Goal: Information Seeking & Learning: Learn about a topic

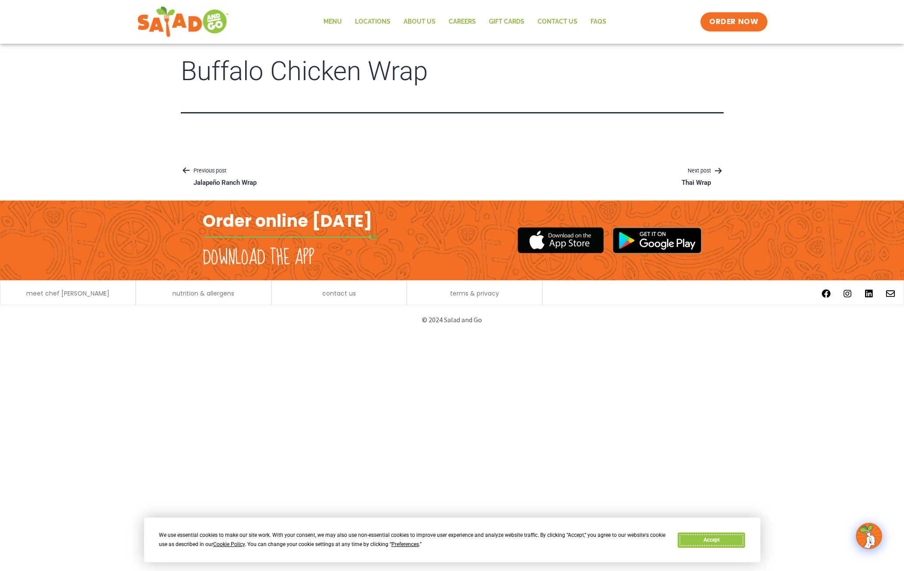
click at [725, 539] on button "Accept" at bounding box center [711, 539] width 67 height 15
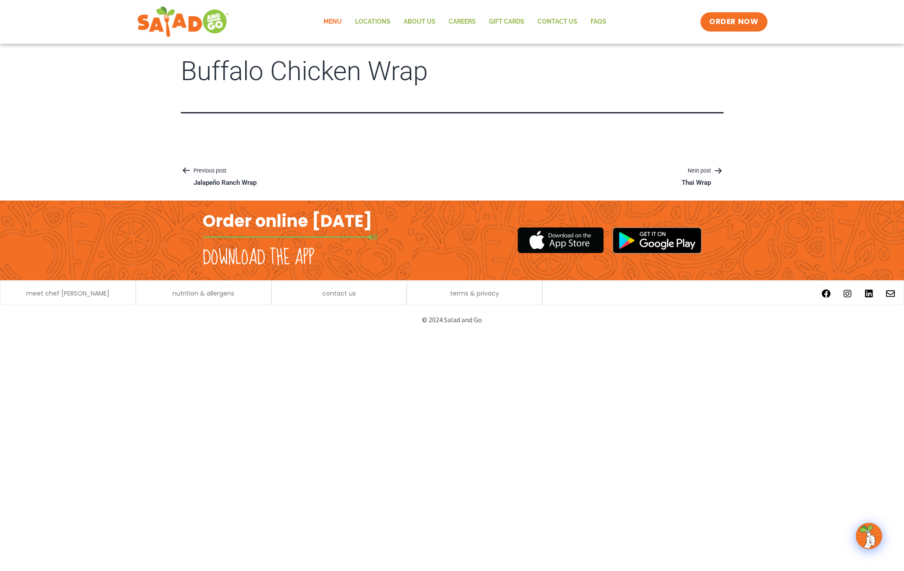
click at [334, 22] on link "Menu" at bounding box center [333, 22] width 32 height 20
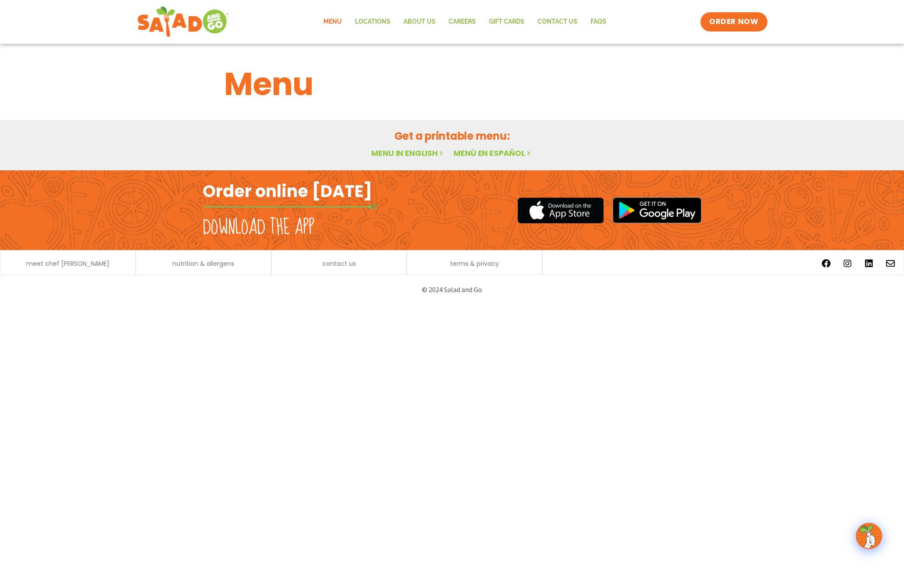
click at [419, 154] on link "Menu in English" at bounding box center [408, 153] width 74 height 11
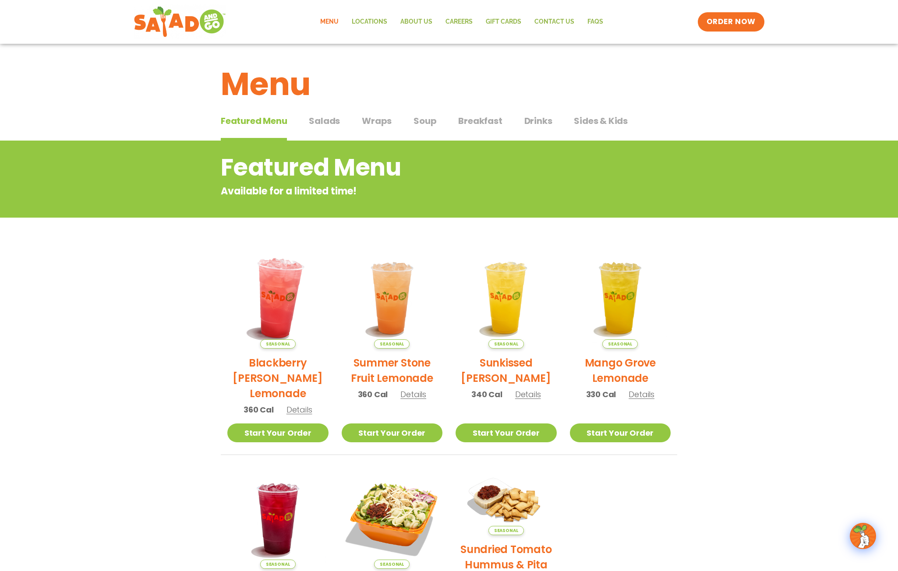
click at [277, 297] on img at bounding box center [277, 298] width 119 height 119
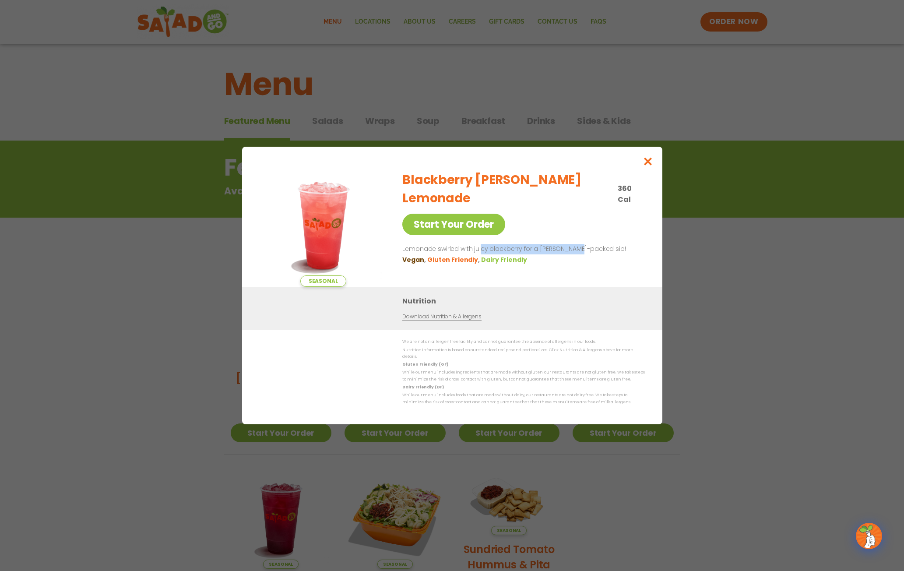
drag, startPoint x: 481, startPoint y: 235, endPoint x: 577, endPoint y: 235, distance: 96.3
click at [577, 244] on p "Lemonade swirled with juicy blackberry for a [PERSON_NAME]-packed sip!" at bounding box center [521, 249] width 239 height 11
drag, startPoint x: 648, startPoint y: 166, endPoint x: 661, endPoint y: 139, distance: 30.2
click at [652, 160] on icon "Close modal" at bounding box center [647, 161] width 11 height 9
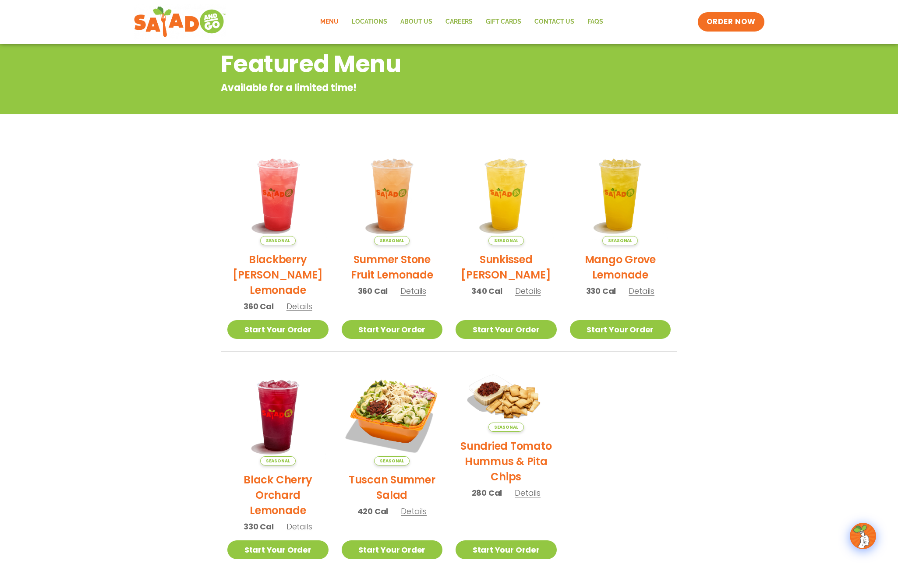
scroll to position [104, 0]
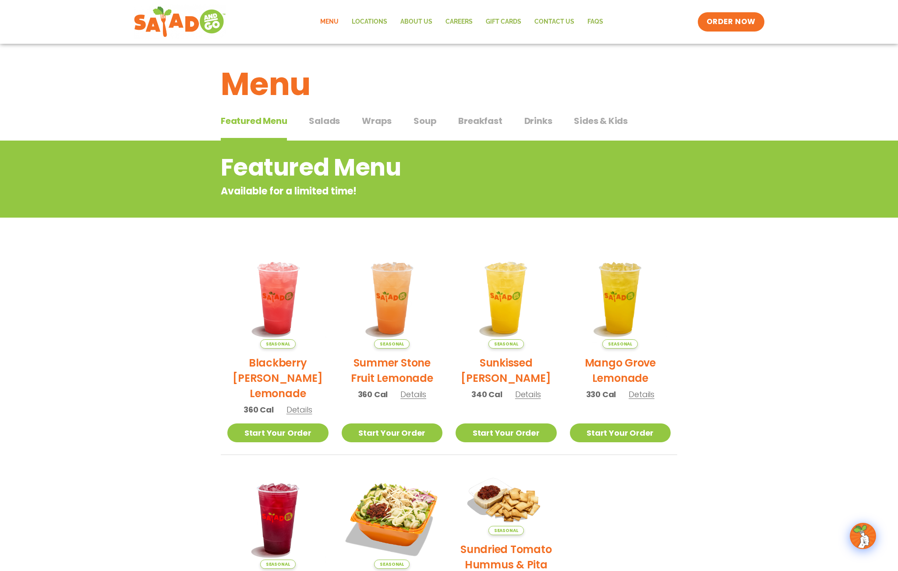
click at [377, 120] on span "Wraps" at bounding box center [377, 120] width 30 height 13
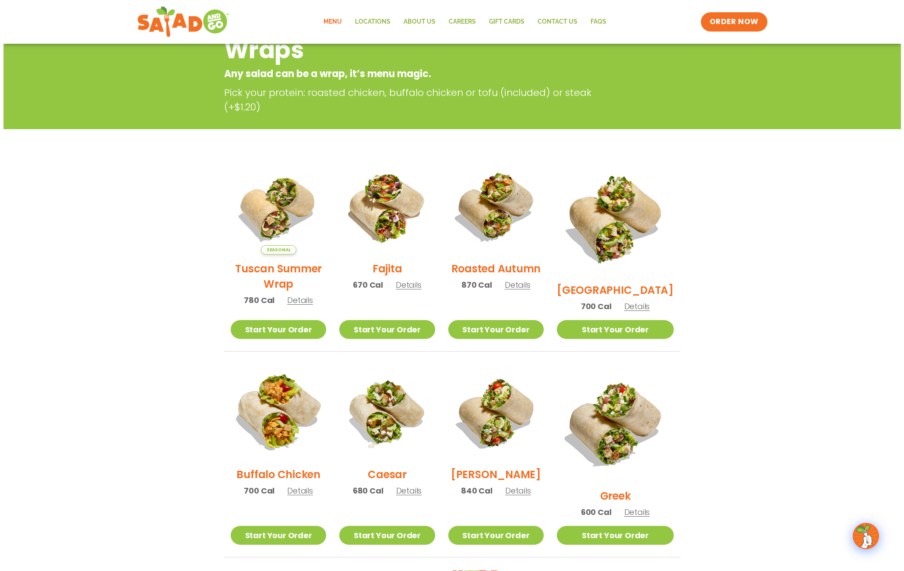
scroll to position [131, 0]
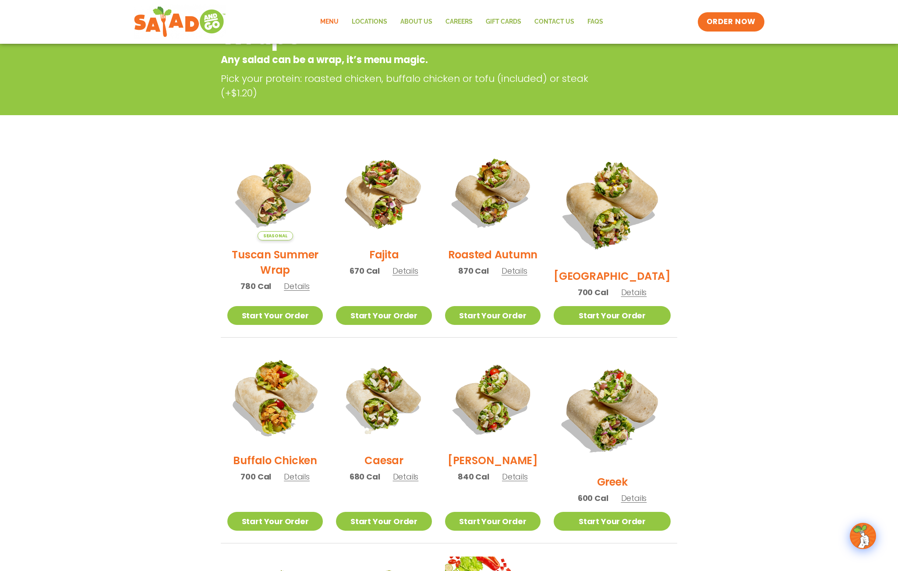
click at [273, 384] on img at bounding box center [275, 398] width 112 height 112
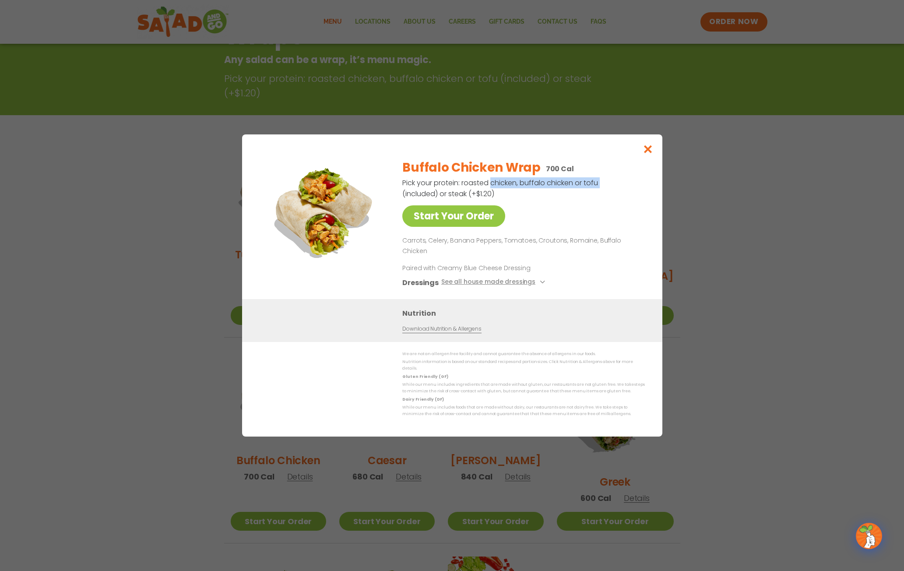
drag, startPoint x: 489, startPoint y: 191, endPoint x: 603, endPoint y: 187, distance: 114.4
click at [603, 187] on div "Buffalo Chicken Wrap 700 Cal Pick your protein: roasted chicken, buffalo chicke…" at bounding box center [521, 225] width 239 height 147
drag, startPoint x: 409, startPoint y: 249, endPoint x: 427, endPoint y: 247, distance: 18.0
click at [427, 247] on p "Carrots, Celery, Banana Peppers, Tomatoes, Croutons, Romaine, Buffalo Chicken" at bounding box center [521, 246] width 239 height 21
drag, startPoint x: 451, startPoint y: 250, endPoint x: 494, endPoint y: 246, distance: 43.1
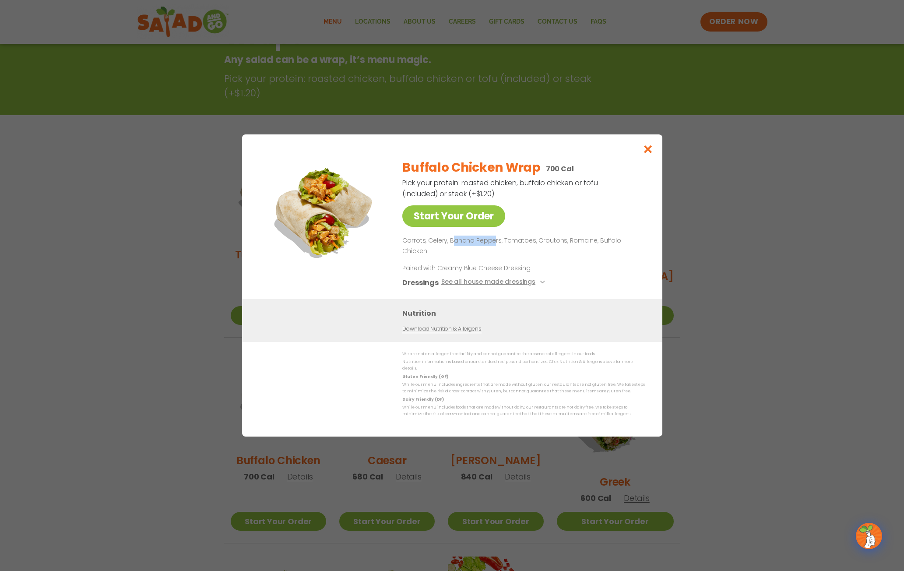
click at [494, 248] on p "Carrots, Celery, Banana Peppers, Tomatoes, Croutons, Romaine, Buffalo Chicken" at bounding box center [521, 246] width 239 height 21
drag, startPoint x: 520, startPoint y: 248, endPoint x: 537, endPoint y: 250, distance: 16.7
click at [537, 250] on p "Carrots, Celery, Banana Peppers, Tomatoes, Croutons, Romaine, Buffalo Chicken" at bounding box center [521, 246] width 239 height 21
drag, startPoint x: 542, startPoint y: 249, endPoint x: 558, endPoint y: 249, distance: 16.6
click at [558, 249] on p "Carrots, Celery, Banana Peppers, Tomatoes, Croutons, Romaine, Buffalo Chicken" at bounding box center [521, 246] width 239 height 21
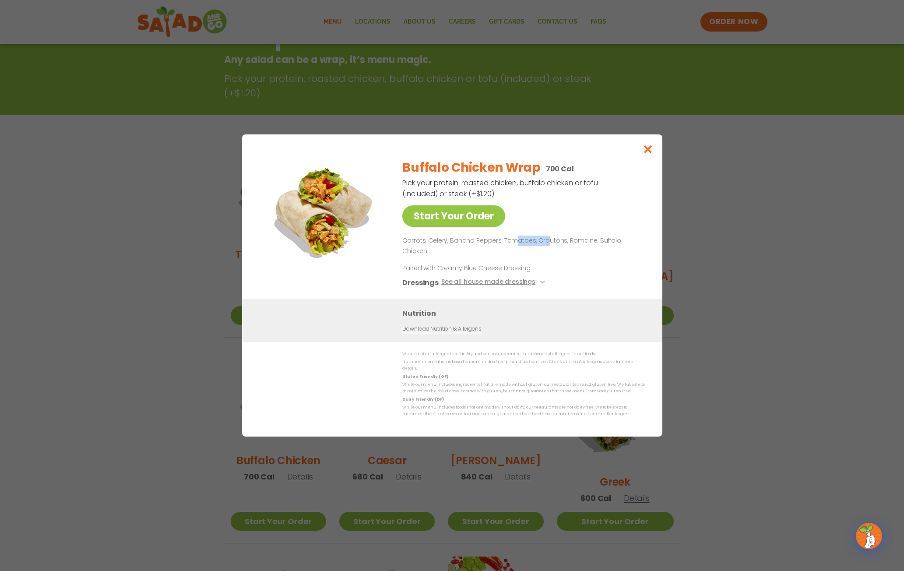
drag, startPoint x: 511, startPoint y: 249, endPoint x: 559, endPoint y: 248, distance: 48.2
click at [546, 249] on p "Carrots, Celery, Banana Peppers, Tomatoes, Croutons, Romaine, Buffalo Chicken" at bounding box center [521, 246] width 239 height 21
drag, startPoint x: 571, startPoint y: 248, endPoint x: 581, endPoint y: 248, distance: 10.5
click at [581, 248] on p "Carrots, Celery, Banana Peppers, Tomatoes, Croutons, Romaine, Buffalo Chicken" at bounding box center [521, 246] width 239 height 21
click at [633, 245] on p "Carrots, Celery, Banana Peppers, Tomatoes, Croutons, Romaine, Buffalo Chicken" at bounding box center [521, 246] width 239 height 21
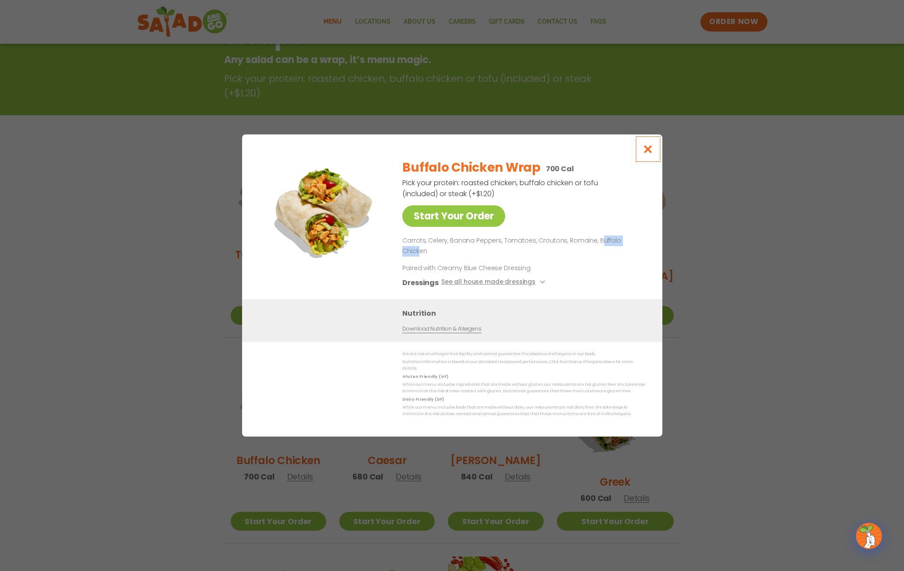
click at [649, 154] on icon "Close modal" at bounding box center [647, 148] width 11 height 9
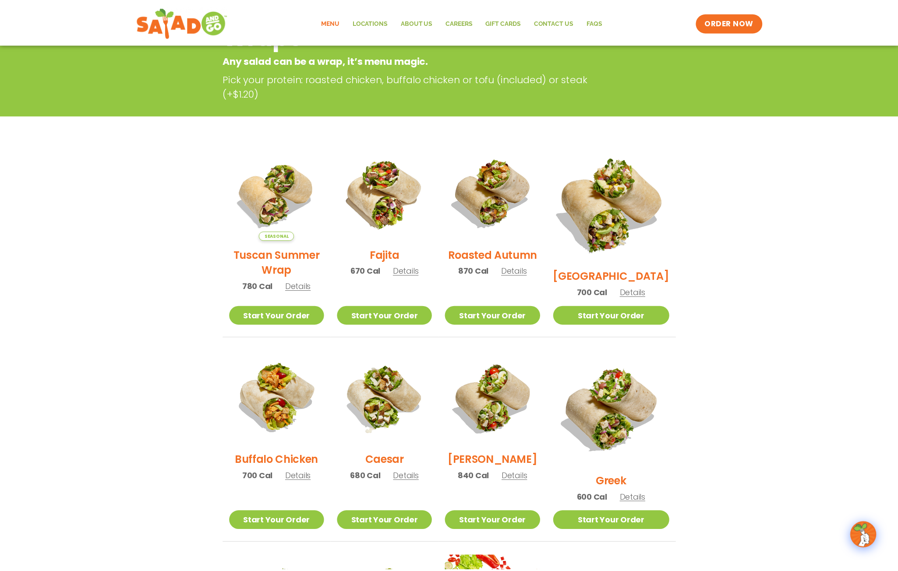
scroll to position [141, 0]
